Goal: Information Seeking & Learning: Learn about a topic

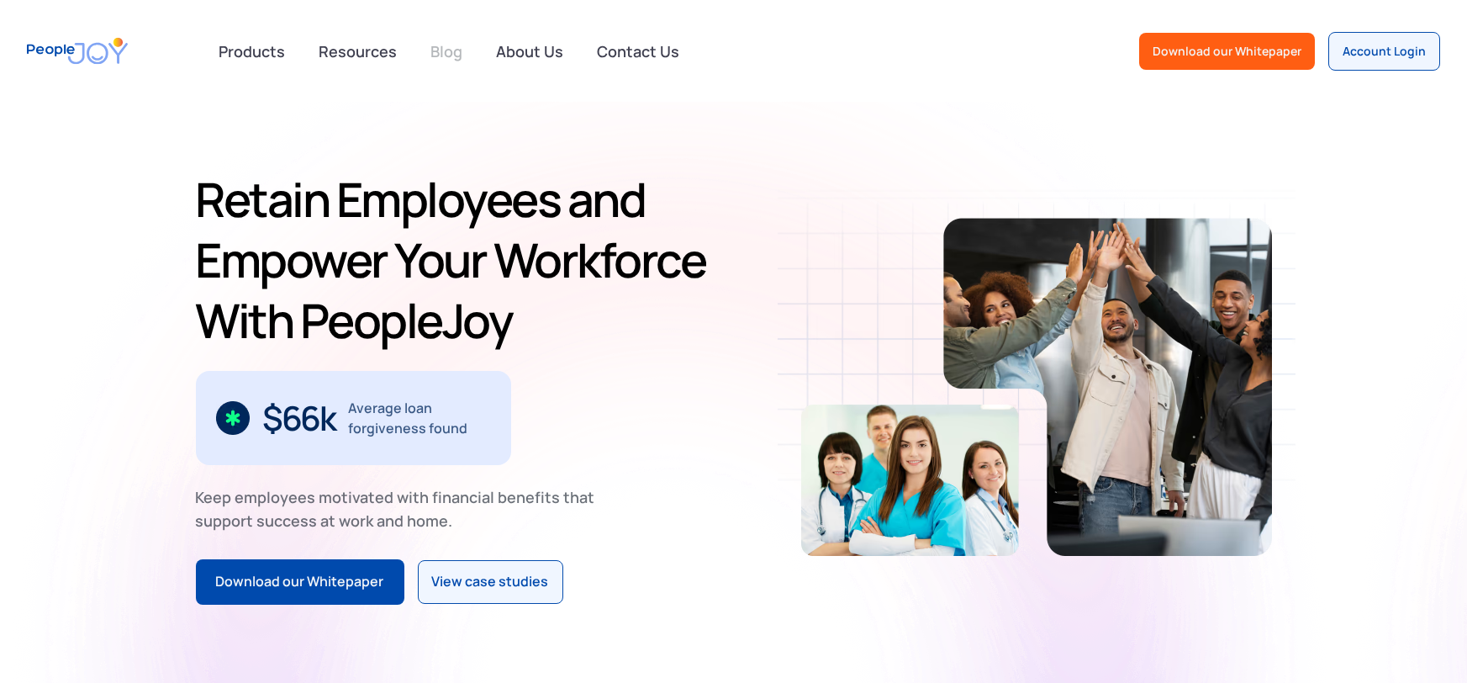
click at [453, 55] on link "Blog" at bounding box center [446, 51] width 52 height 37
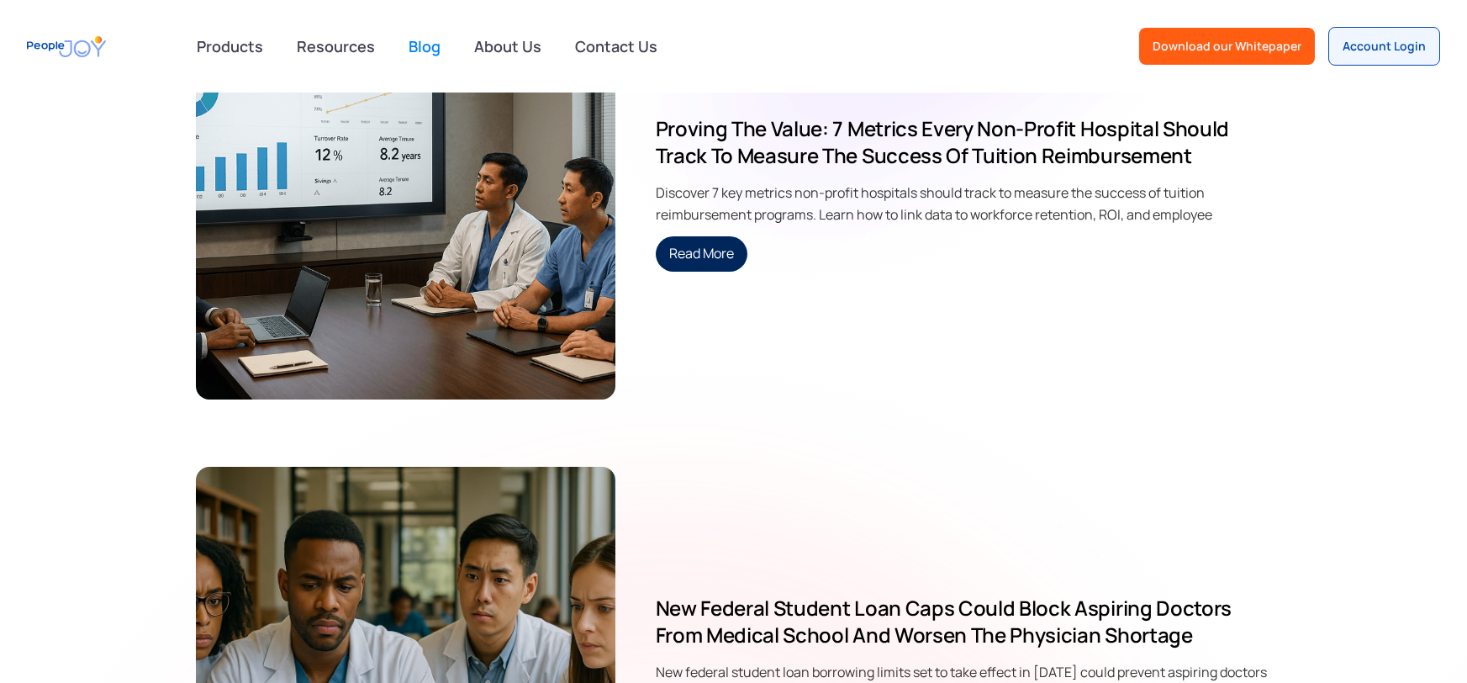
scroll to position [1004, 0]
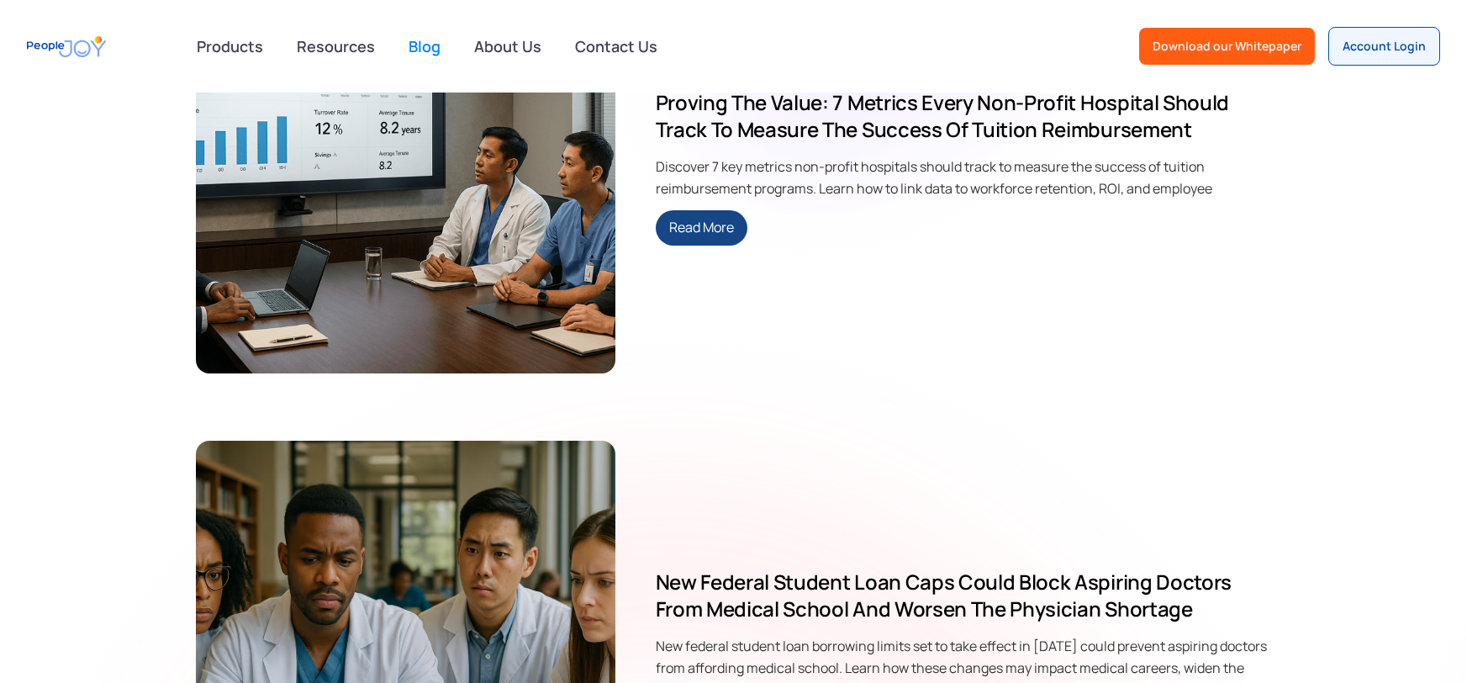
click at [735, 229] on link "Read More" at bounding box center [702, 227] width 92 height 35
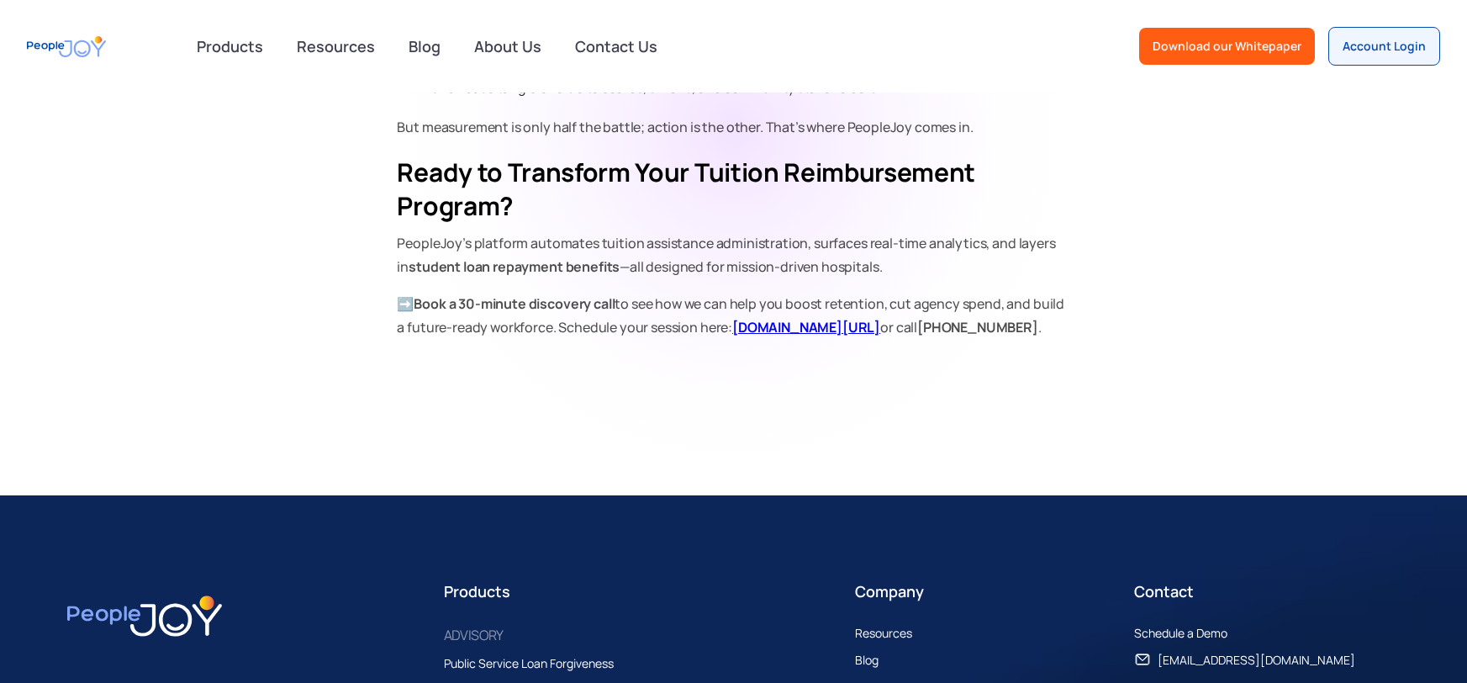
scroll to position [2691, 0]
